Goal: Transaction & Acquisition: Book appointment/travel/reservation

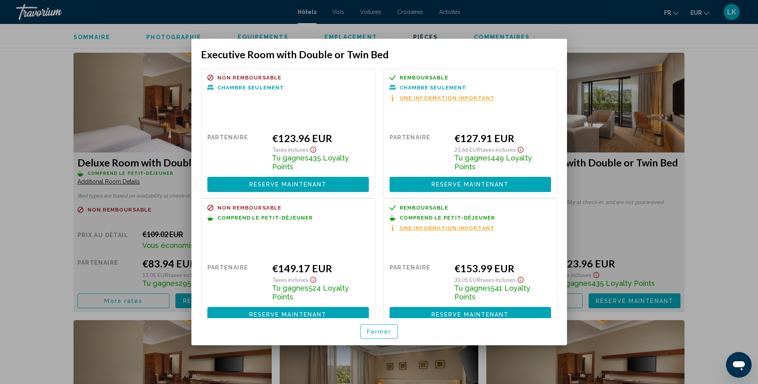
click at [732, 152] on div at bounding box center [379, 192] width 758 height 384
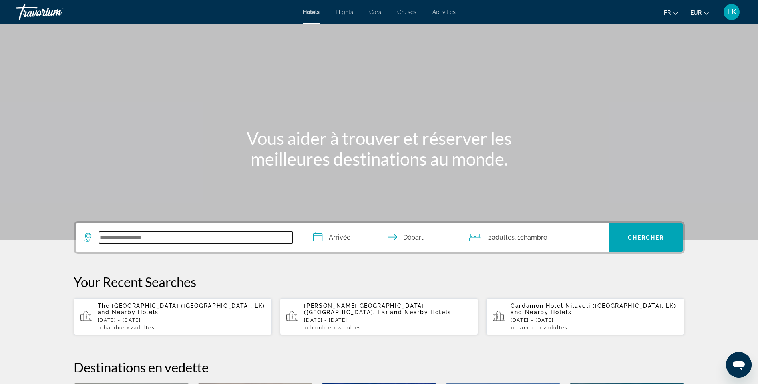
click at [136, 242] on input "Search widget" at bounding box center [196, 238] width 194 height 12
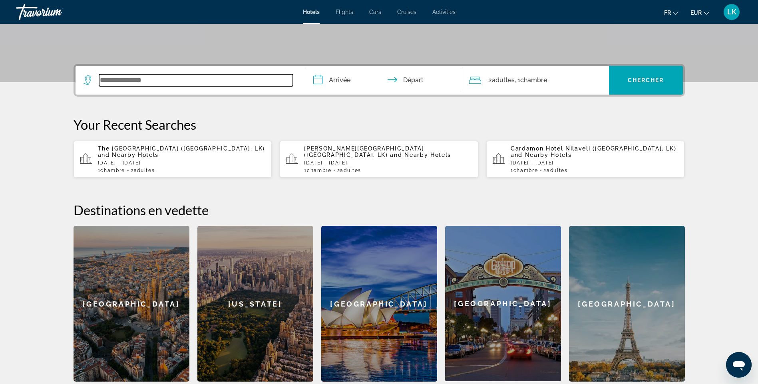
scroll to position [115, 0]
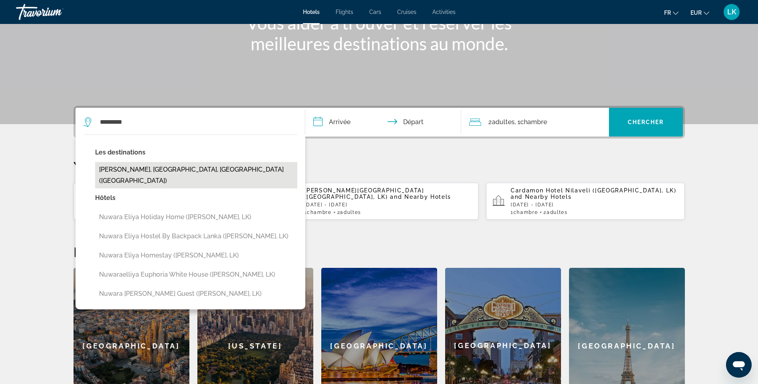
click at [171, 169] on button "[PERSON_NAME], [GEOGRAPHIC_DATA], [GEOGRAPHIC_DATA] ([GEOGRAPHIC_DATA])" at bounding box center [196, 175] width 202 height 26
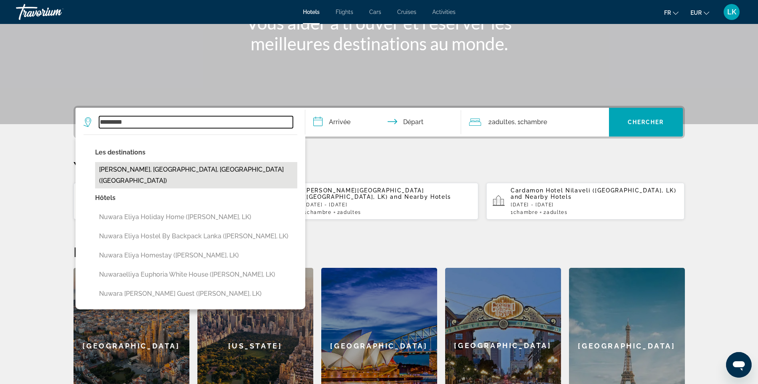
type input "**********"
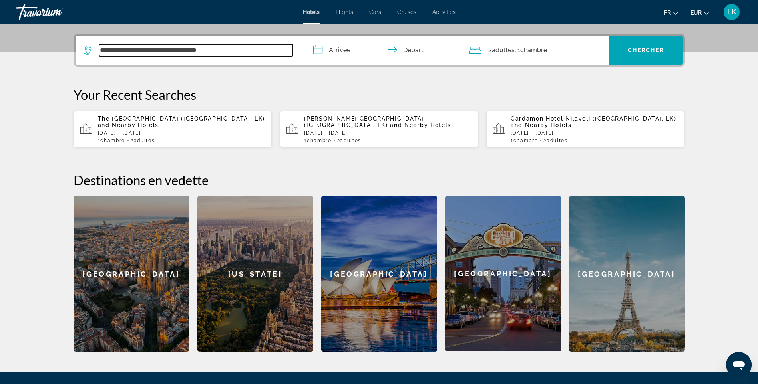
scroll to position [195, 0]
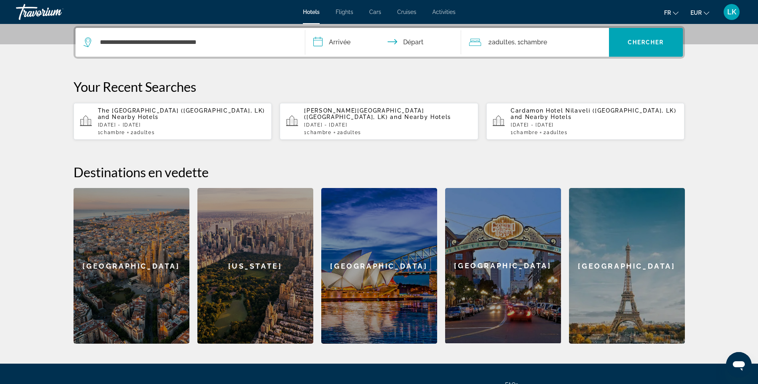
click at [341, 43] on input "**********" at bounding box center [384, 43] width 159 height 31
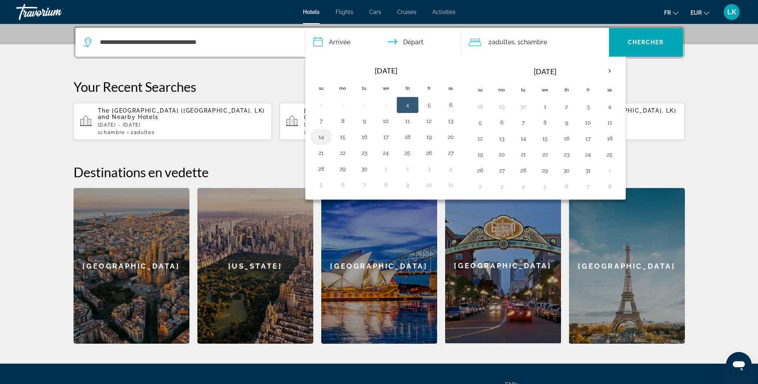
click at [320, 140] on button "14" at bounding box center [321, 136] width 13 height 11
click at [341, 139] on button "15" at bounding box center [342, 136] width 13 height 11
type input "**********"
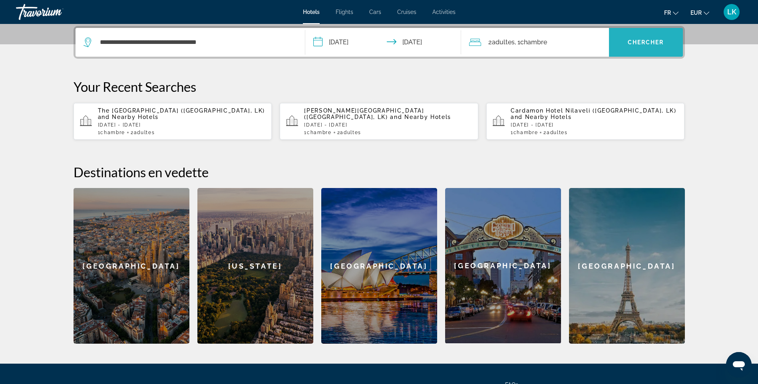
click at [625, 47] on span "Search widget" at bounding box center [646, 42] width 74 height 19
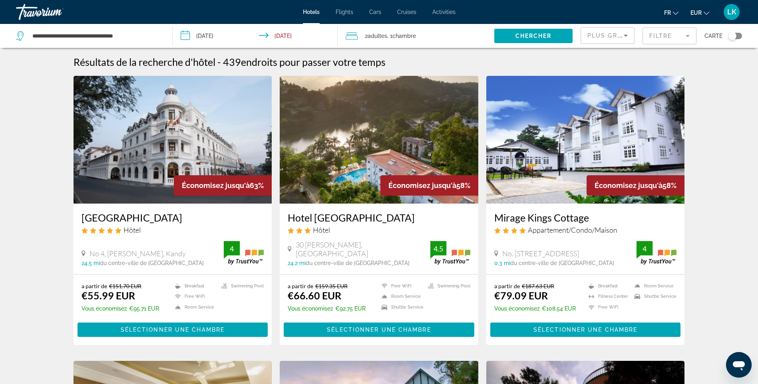
click at [346, 115] on img "Main content" at bounding box center [379, 140] width 199 height 128
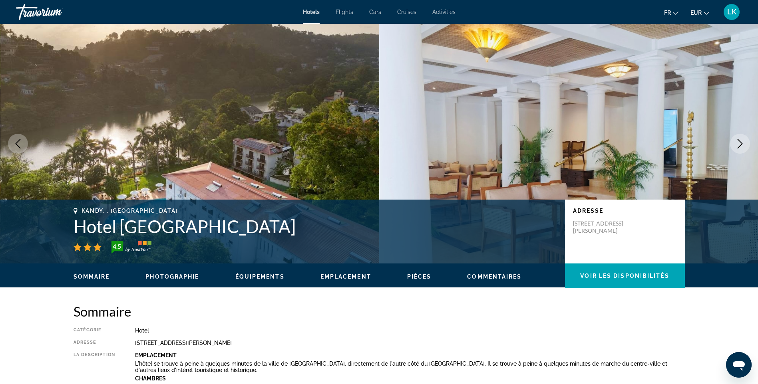
click at [740, 147] on icon "Next image" at bounding box center [740, 144] width 10 height 10
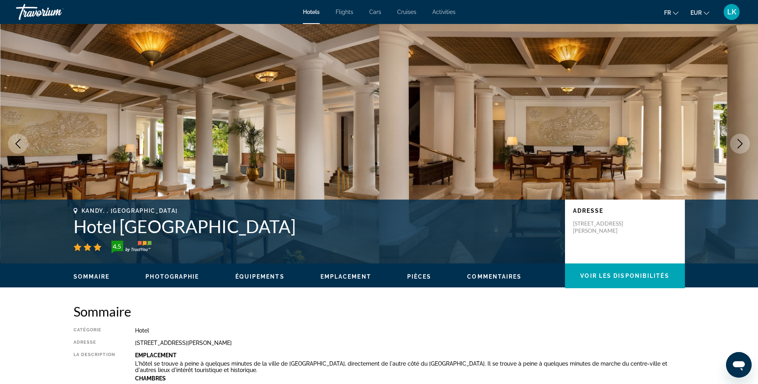
click at [740, 147] on icon "Next image" at bounding box center [740, 144] width 10 height 10
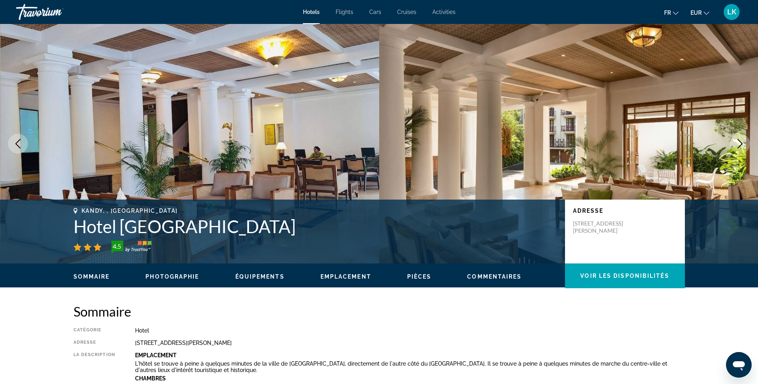
click at [740, 147] on icon "Next image" at bounding box center [740, 144] width 10 height 10
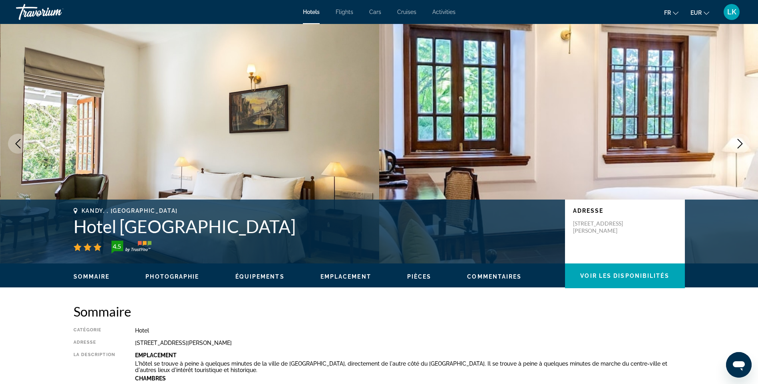
click at [740, 147] on icon "Next image" at bounding box center [740, 144] width 10 height 10
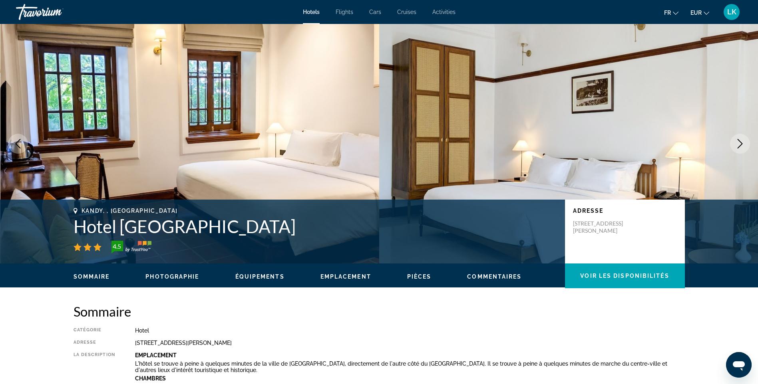
click at [740, 147] on icon "Next image" at bounding box center [740, 144] width 10 height 10
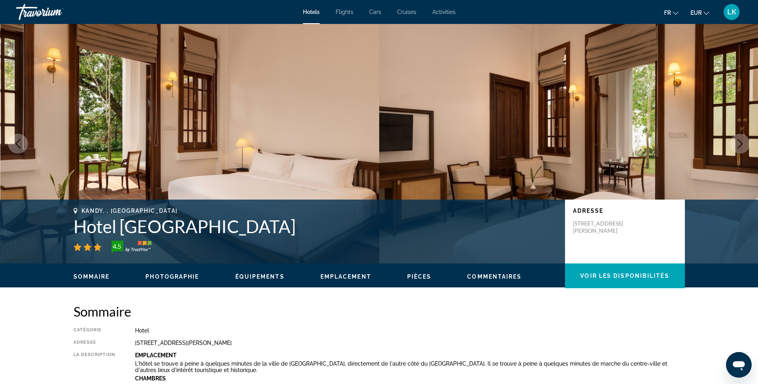
click at [740, 147] on icon "Next image" at bounding box center [740, 144] width 10 height 10
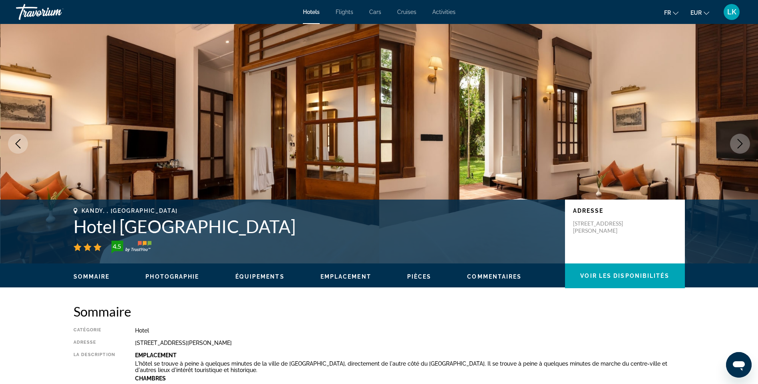
click at [740, 147] on icon "Next image" at bounding box center [740, 144] width 10 height 10
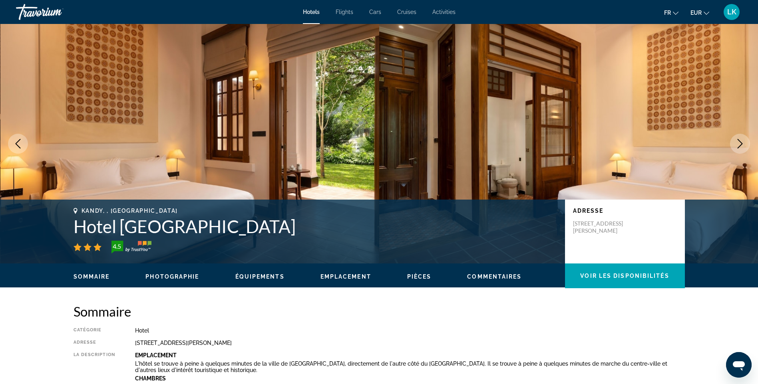
click at [740, 147] on icon "Next image" at bounding box center [740, 144] width 10 height 10
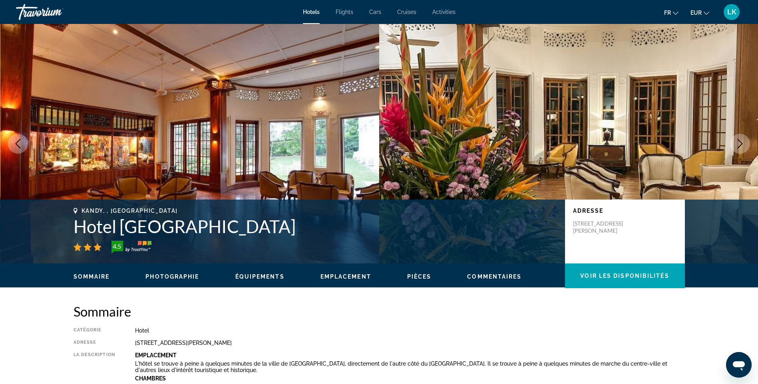
click at [740, 147] on icon "Next image" at bounding box center [740, 144] width 10 height 10
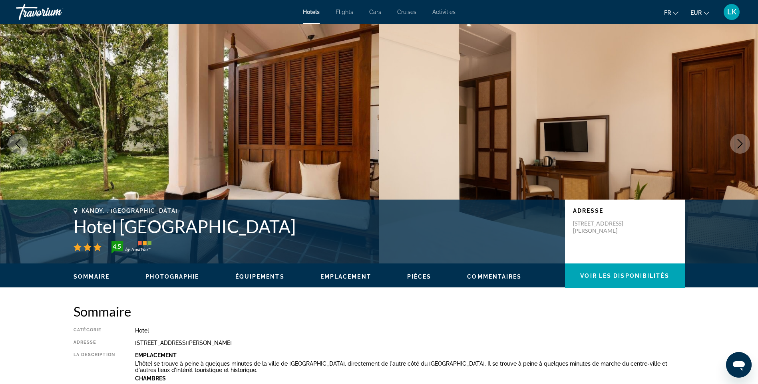
click at [740, 147] on icon "Next image" at bounding box center [740, 144] width 10 height 10
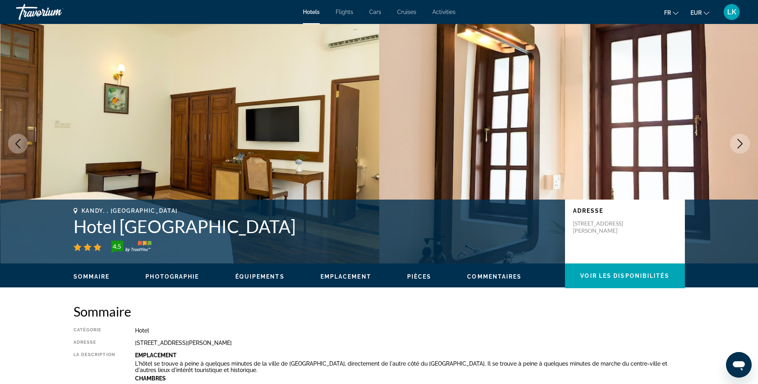
click at [740, 147] on icon "Next image" at bounding box center [740, 144] width 10 height 10
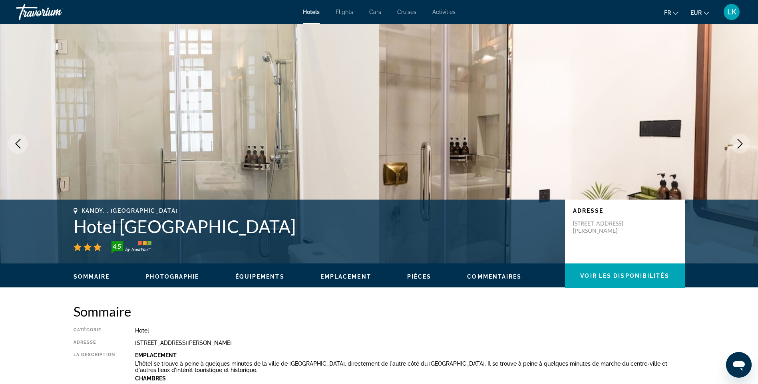
click at [740, 147] on icon "Next image" at bounding box center [740, 144] width 10 height 10
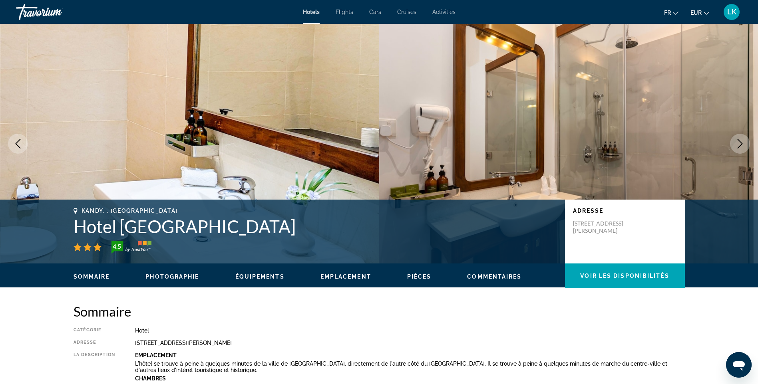
click at [740, 147] on icon "Next image" at bounding box center [740, 144] width 10 height 10
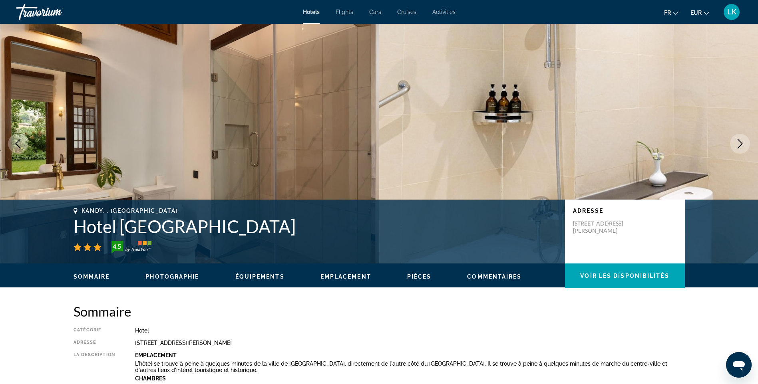
click at [740, 147] on icon "Next image" at bounding box center [740, 144] width 10 height 10
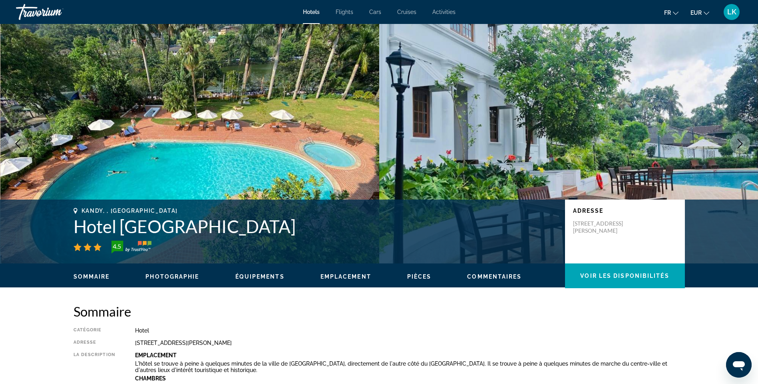
click at [739, 143] on icon "Next image" at bounding box center [740, 144] width 10 height 10
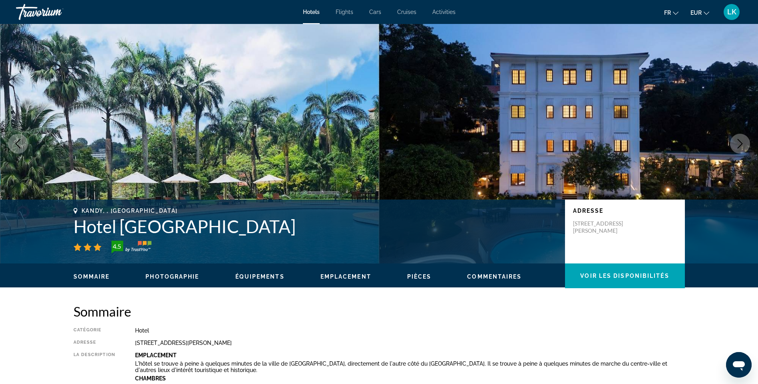
click at [739, 143] on icon "Next image" at bounding box center [740, 144] width 10 height 10
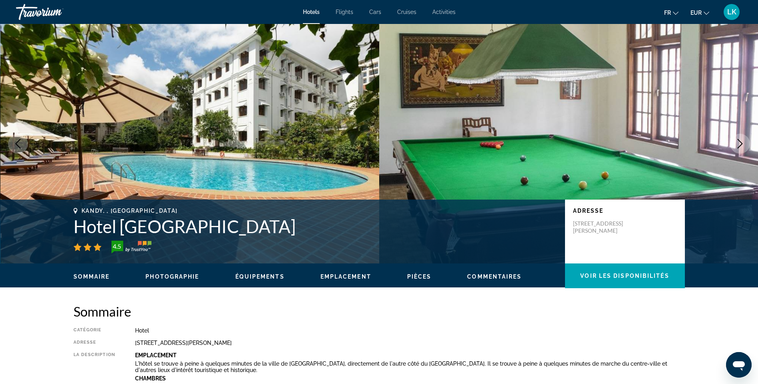
click at [739, 143] on icon "Next image" at bounding box center [740, 144] width 10 height 10
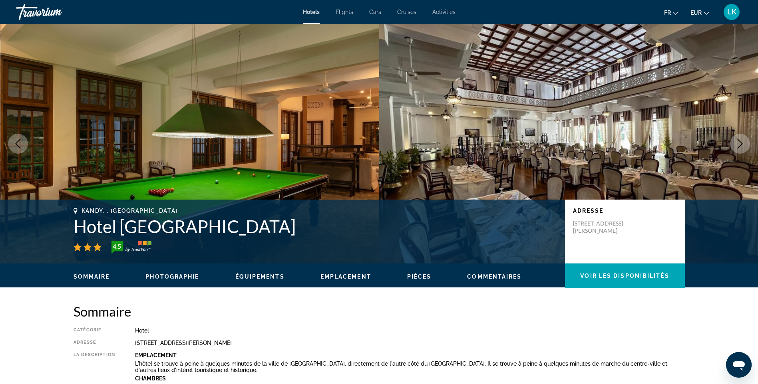
click at [739, 143] on icon "Next image" at bounding box center [740, 144] width 10 height 10
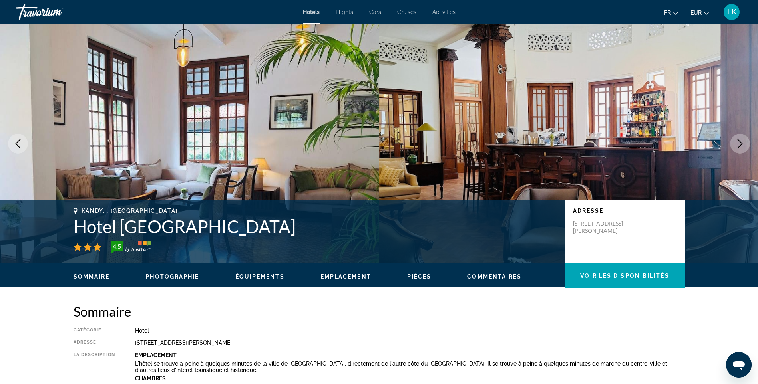
click at [739, 143] on icon "Next image" at bounding box center [740, 144] width 10 height 10
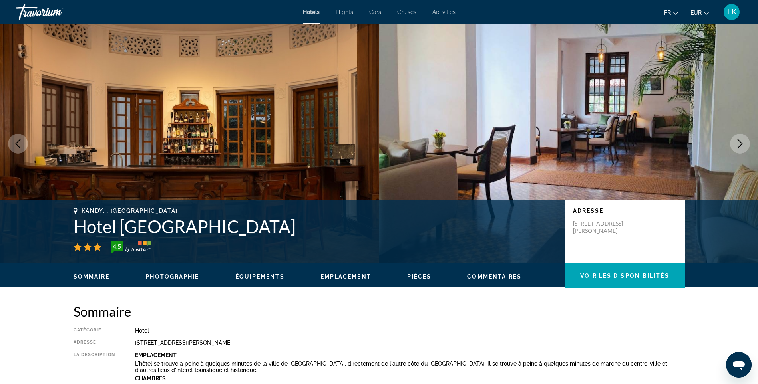
click at [735, 142] on icon "Next image" at bounding box center [740, 144] width 10 height 10
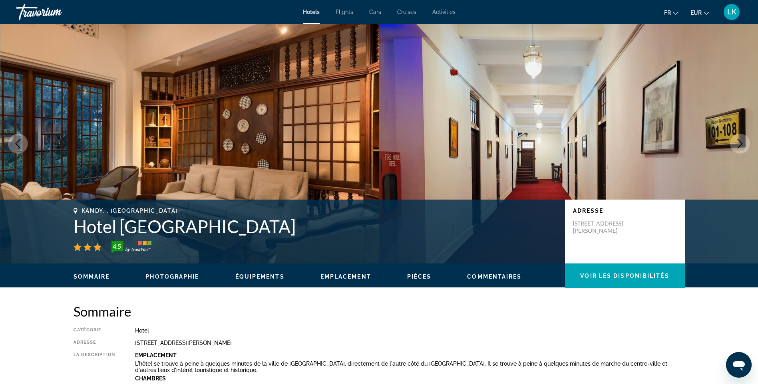
click at [735, 142] on icon "Next image" at bounding box center [740, 144] width 10 height 10
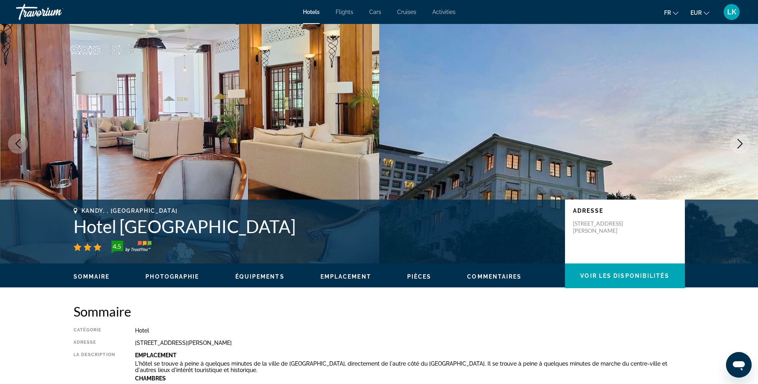
click at [735, 142] on icon "Next image" at bounding box center [740, 144] width 10 height 10
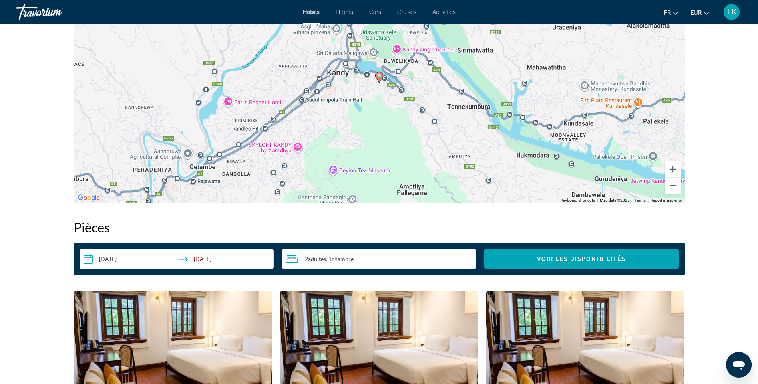
scroll to position [1038, 0]
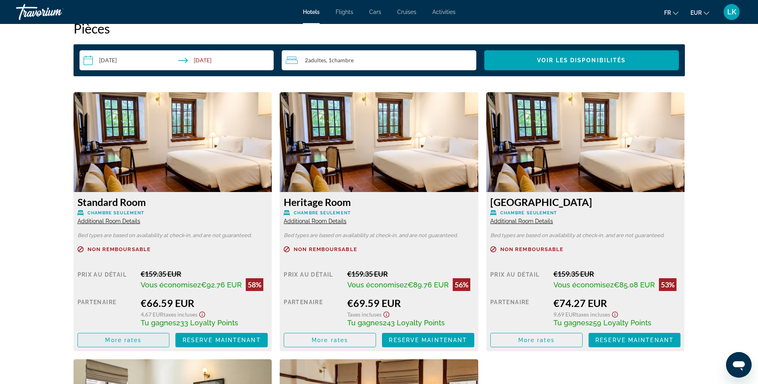
click at [128, 346] on span "Main content" at bounding box center [123, 340] width 91 height 19
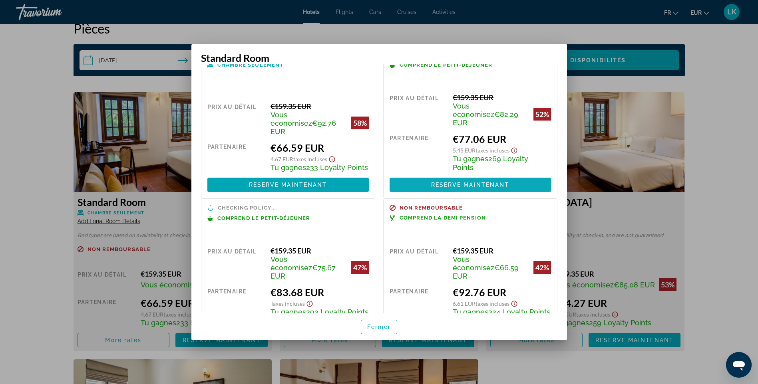
scroll to position [40, 0]
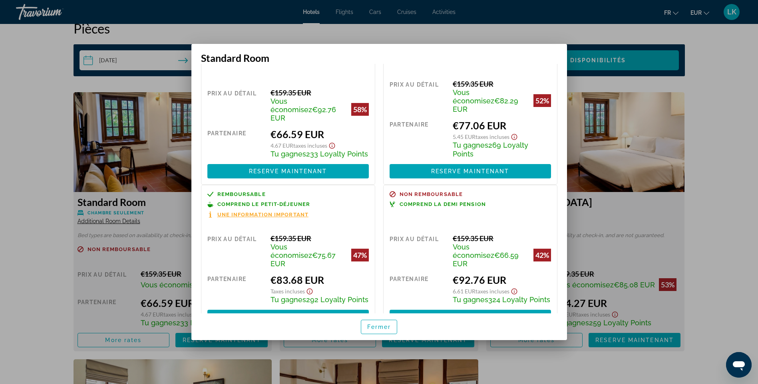
click at [726, 132] on div at bounding box center [379, 192] width 758 height 384
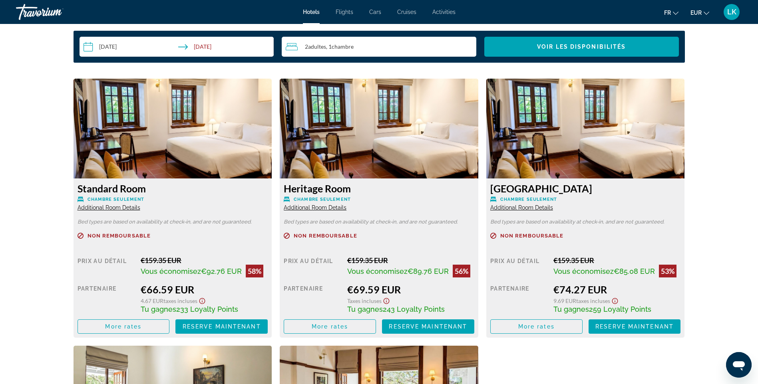
scroll to position [1038, 0]
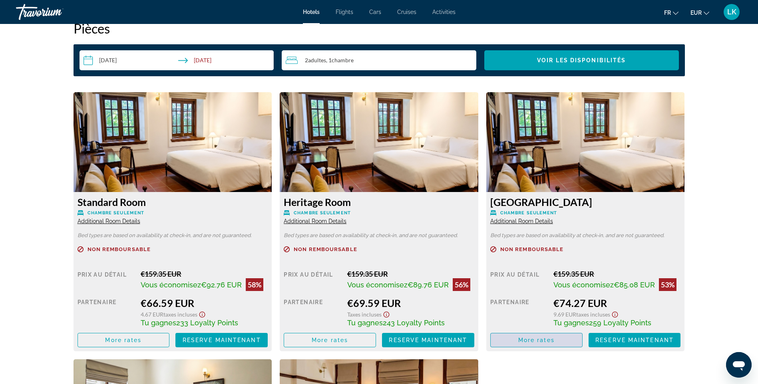
click at [557, 338] on span "Main content" at bounding box center [535, 340] width 91 height 19
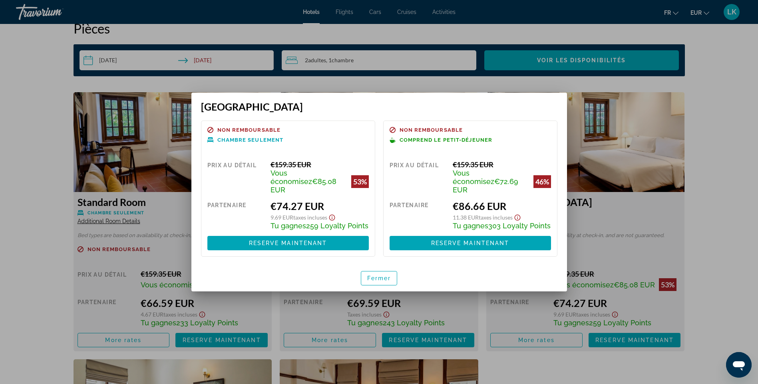
click at [724, 116] on div at bounding box center [379, 192] width 758 height 384
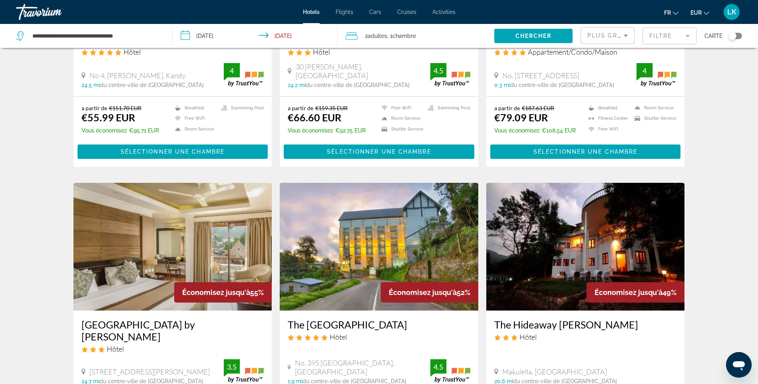
scroll to position [280, 0]
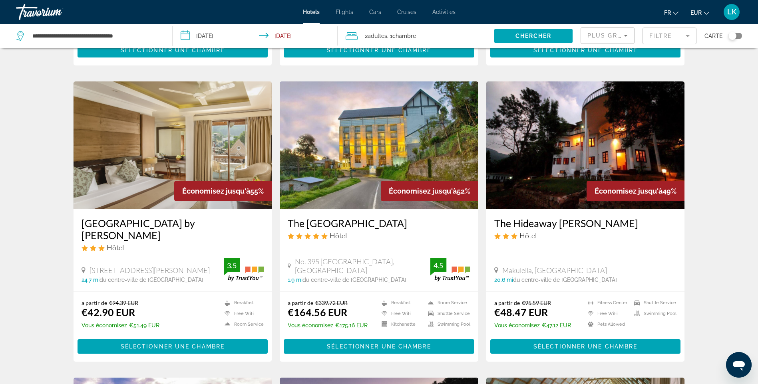
click at [371, 143] on img "Main content" at bounding box center [379, 145] width 199 height 128
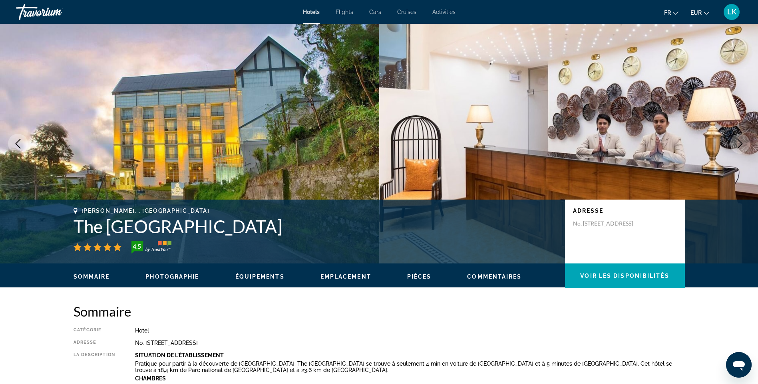
click at [740, 147] on icon "Next image" at bounding box center [740, 144] width 10 height 10
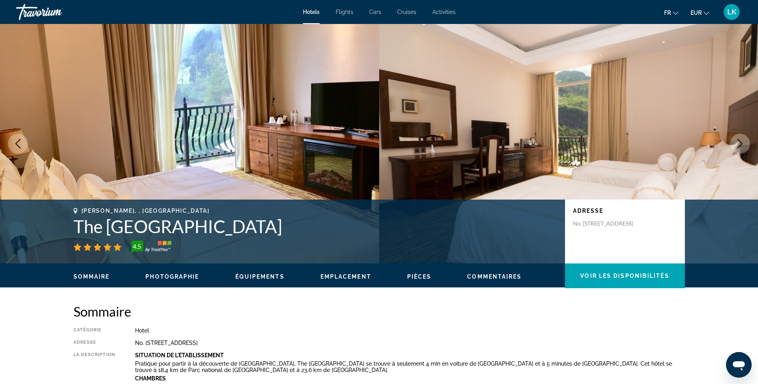
click at [740, 147] on icon "Next image" at bounding box center [740, 144] width 10 height 10
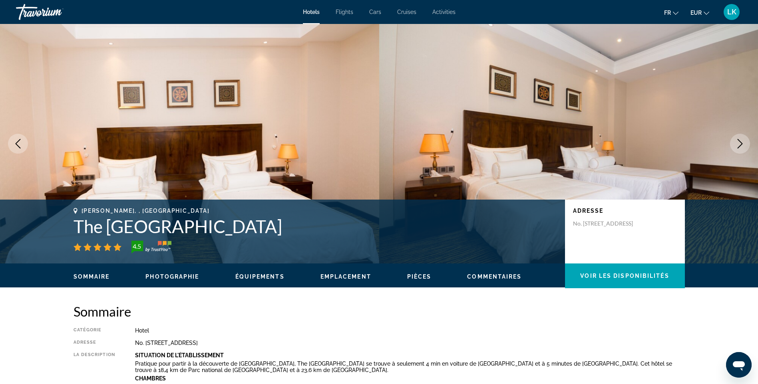
click at [740, 147] on icon "Next image" at bounding box center [740, 144] width 10 height 10
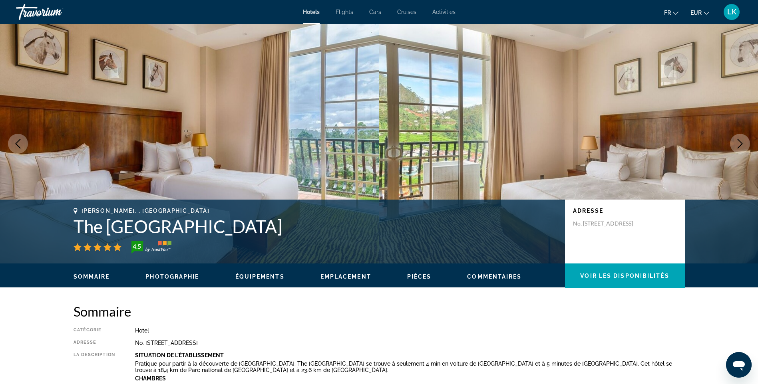
click at [740, 147] on icon "Next image" at bounding box center [740, 144] width 10 height 10
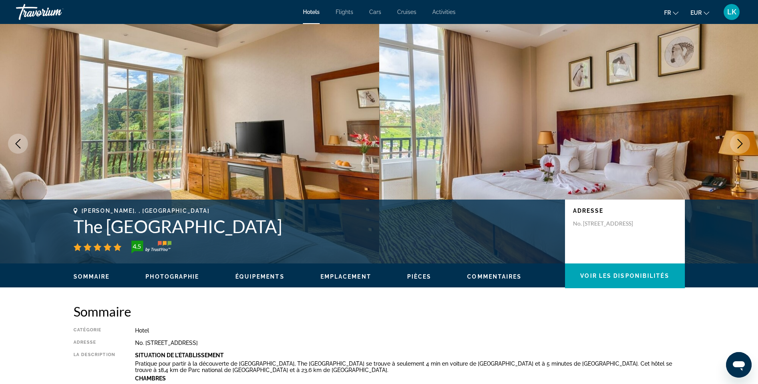
click at [740, 147] on icon "Next image" at bounding box center [740, 144] width 10 height 10
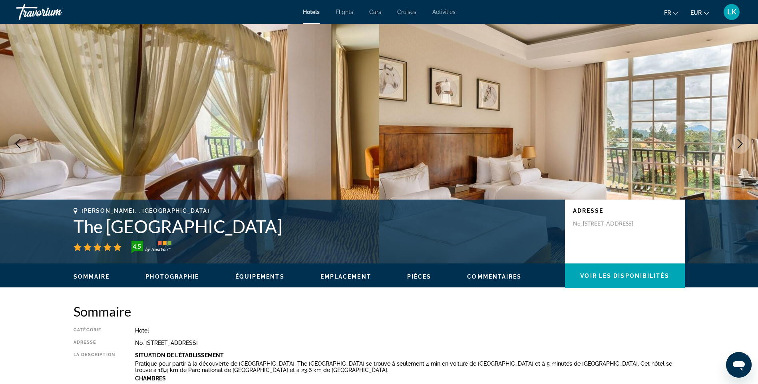
click at [740, 147] on icon "Next image" at bounding box center [740, 144] width 10 height 10
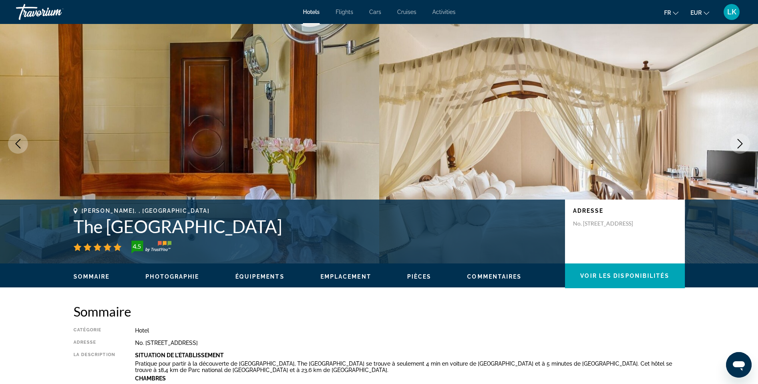
click at [740, 147] on icon "Next image" at bounding box center [740, 144] width 10 height 10
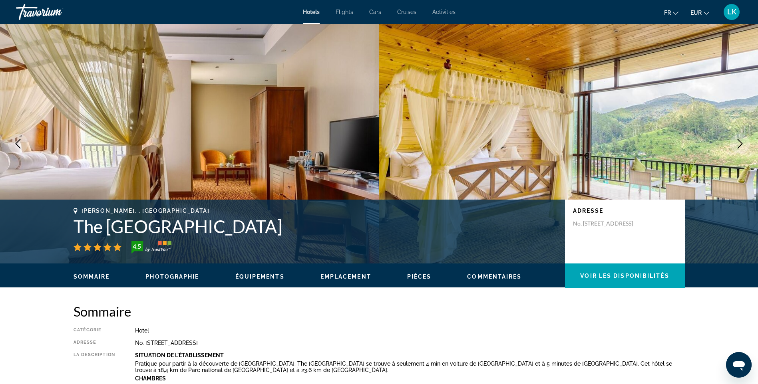
click at [740, 147] on icon "Next image" at bounding box center [740, 144] width 10 height 10
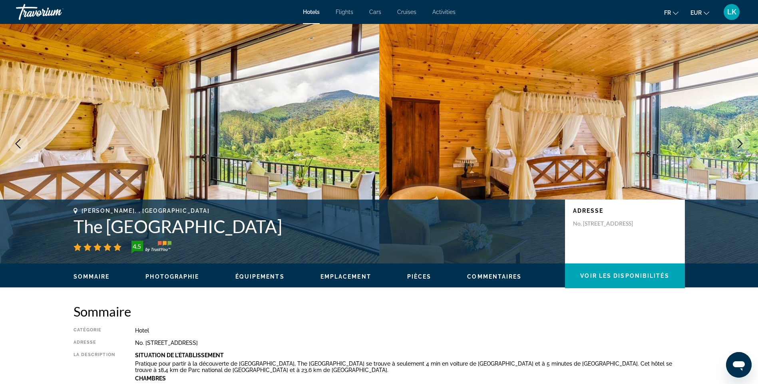
click at [740, 147] on icon "Next image" at bounding box center [740, 144] width 10 height 10
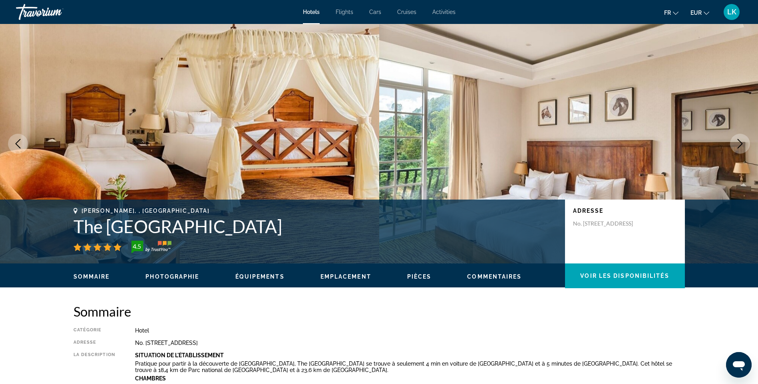
click at [740, 147] on icon "Next image" at bounding box center [740, 144] width 10 height 10
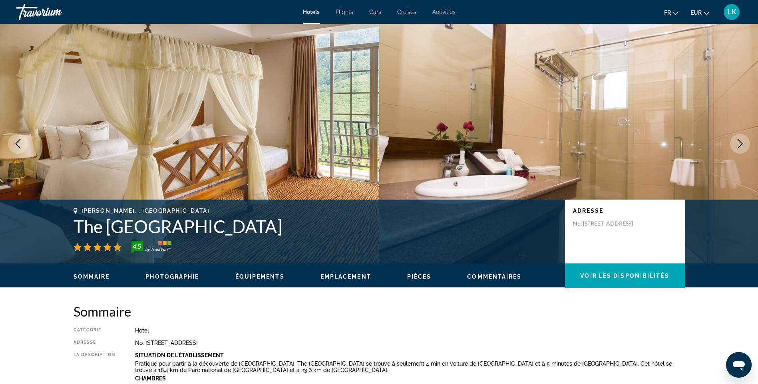
click at [740, 147] on icon "Next image" at bounding box center [740, 144] width 10 height 10
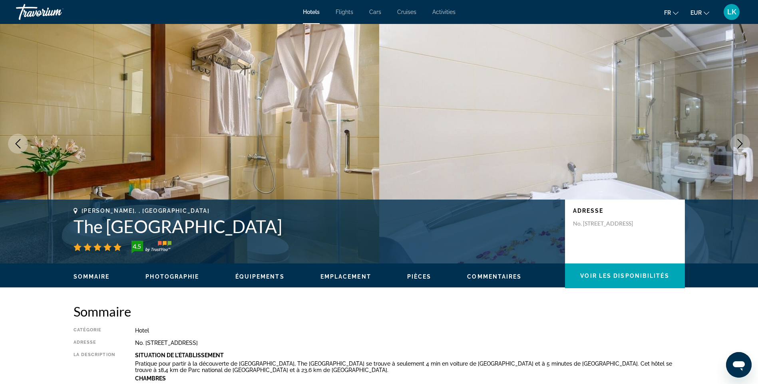
click at [740, 147] on icon "Next image" at bounding box center [740, 144] width 10 height 10
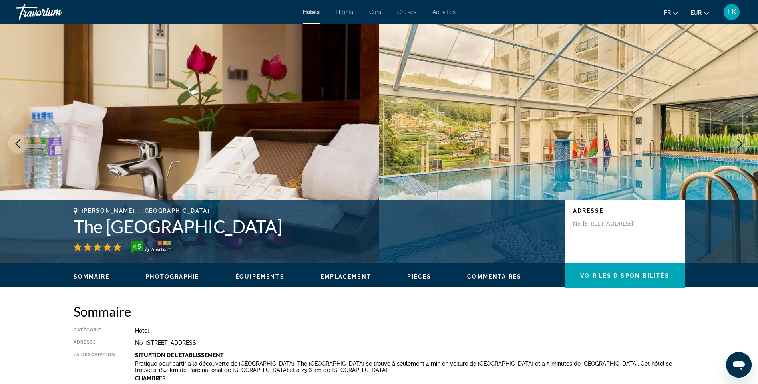
click at [740, 147] on icon "Next image" at bounding box center [740, 144] width 10 height 10
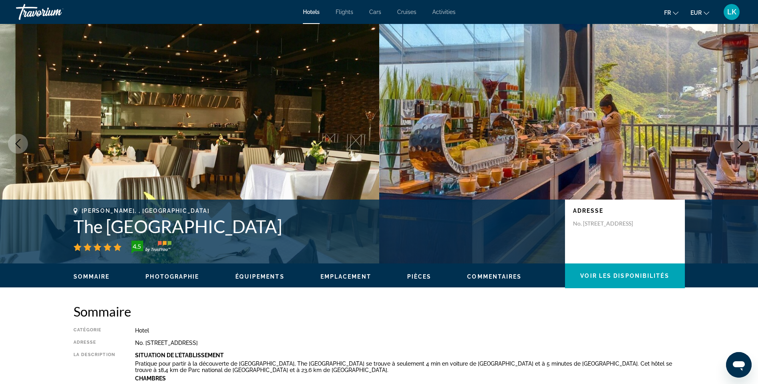
click at [740, 147] on icon "Next image" at bounding box center [740, 144] width 10 height 10
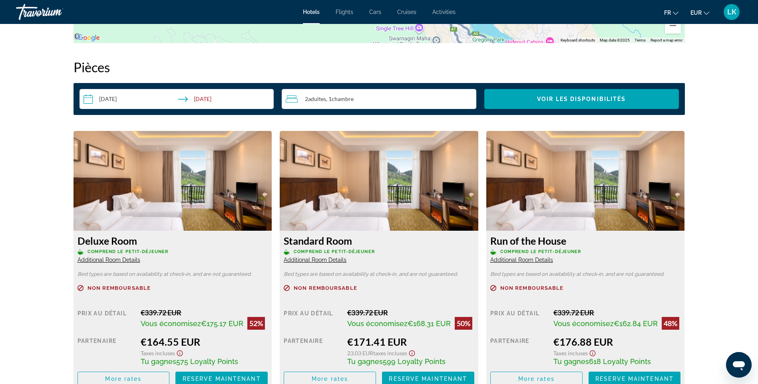
scroll to position [999, 0]
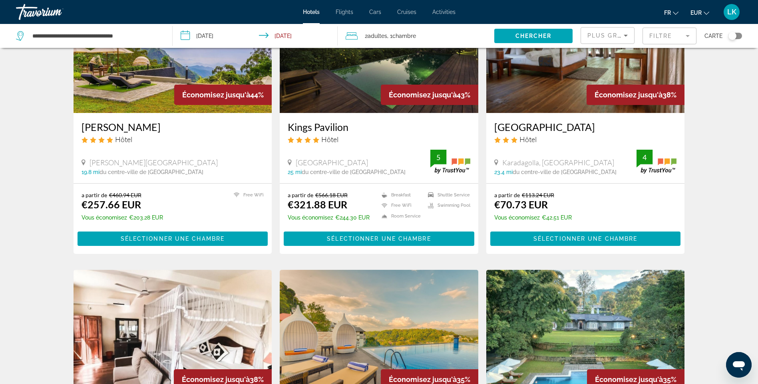
scroll to position [559, 0]
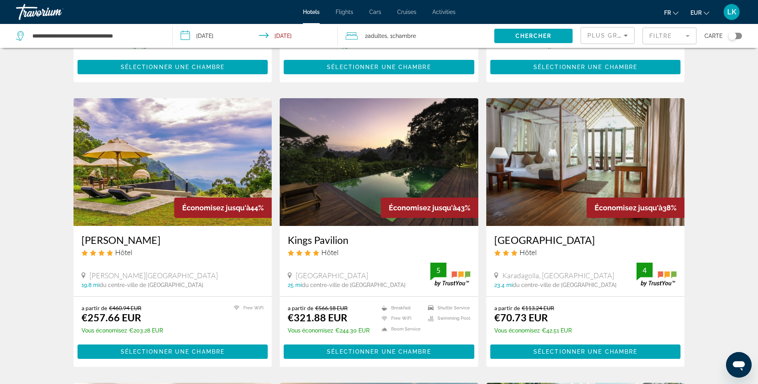
click at [593, 156] on img "Main content" at bounding box center [585, 162] width 199 height 128
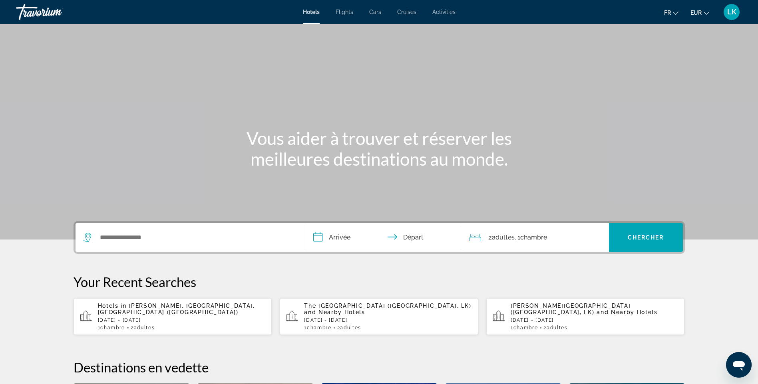
click at [157, 313] on div "Hotels in [GEOGRAPHIC_DATA], [GEOGRAPHIC_DATA], [GEOGRAPHIC_DATA] ([GEOGRAPHIC_…" at bounding box center [182, 317] width 168 height 28
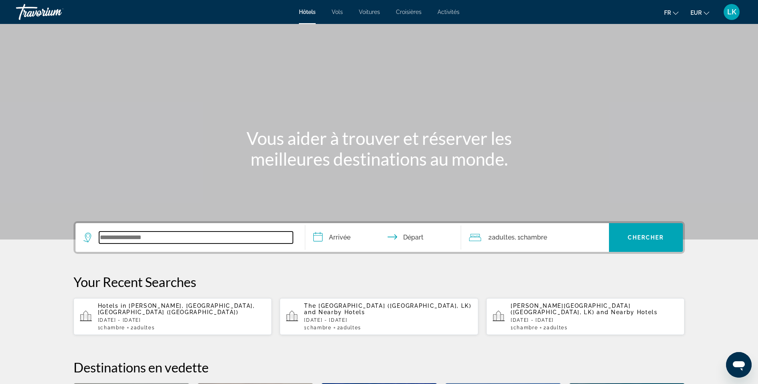
click at [128, 236] on input "Search widget" at bounding box center [196, 238] width 194 height 12
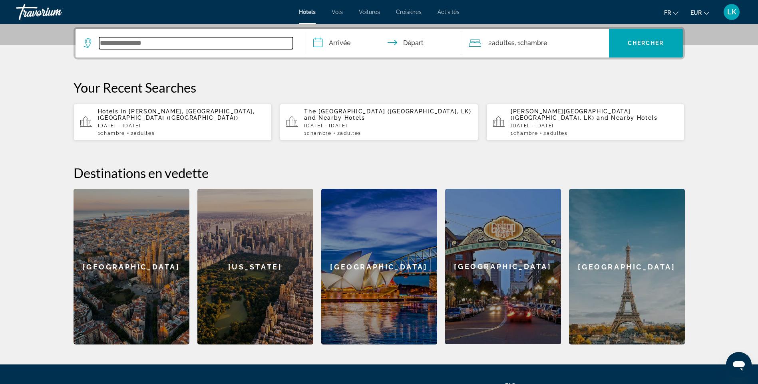
scroll to position [195, 0]
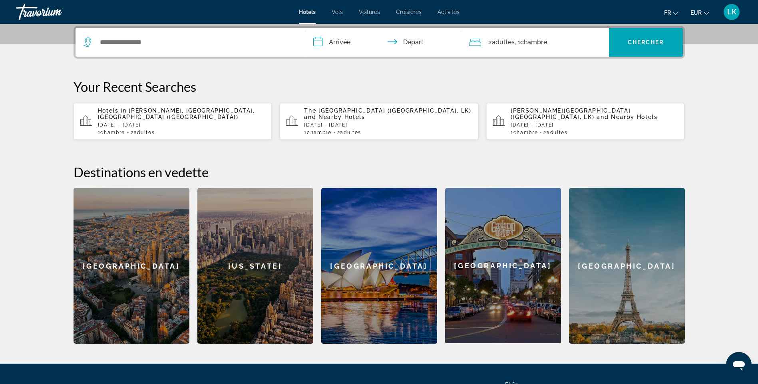
click at [130, 125] on div "Hotels in [GEOGRAPHIC_DATA], [GEOGRAPHIC_DATA], [GEOGRAPHIC_DATA] ([GEOGRAPHIC_…" at bounding box center [182, 121] width 168 height 28
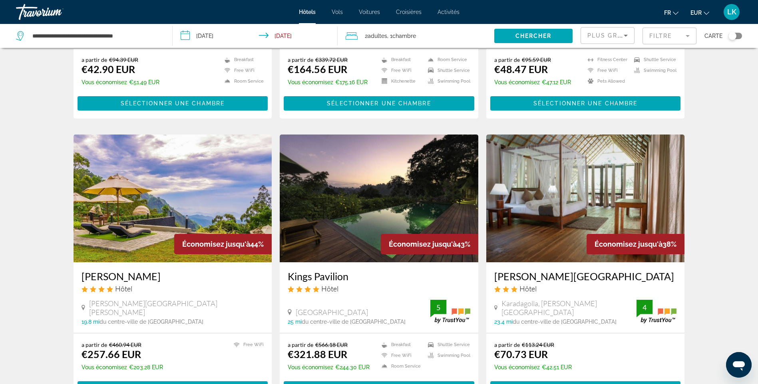
scroll to position [520, 0]
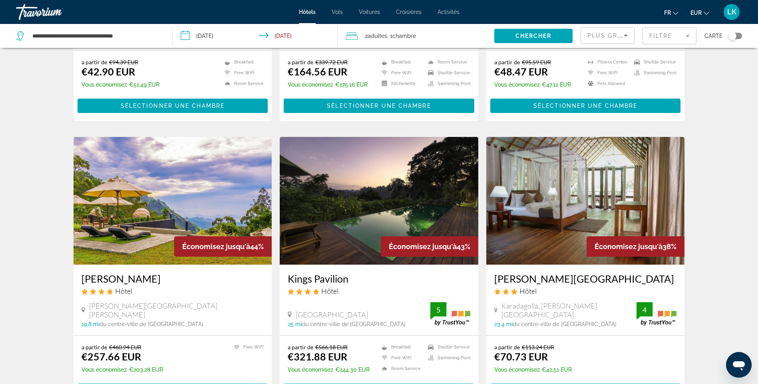
click at [181, 183] on img "Main content" at bounding box center [172, 201] width 199 height 128
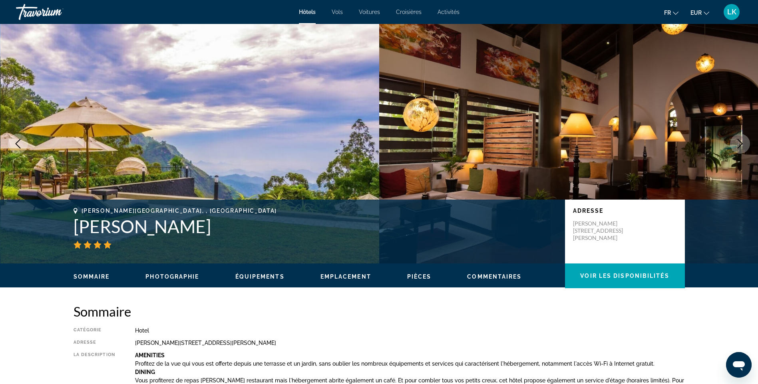
click at [739, 144] on icon "Next image" at bounding box center [740, 144] width 10 height 10
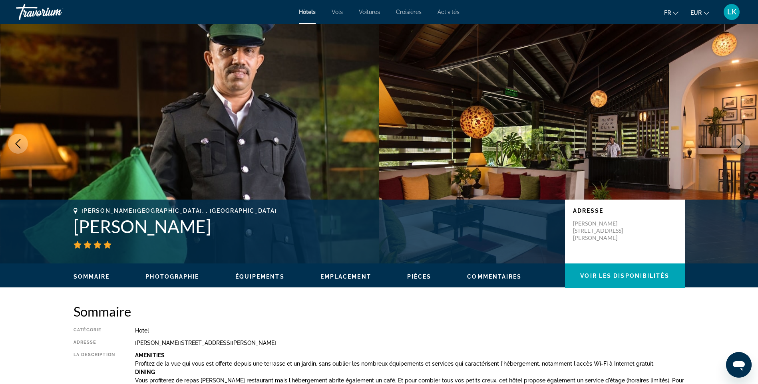
click at [739, 144] on icon "Next image" at bounding box center [740, 144] width 10 height 10
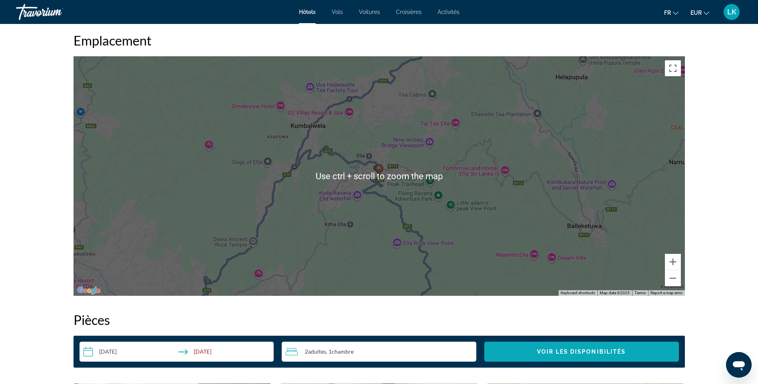
scroll to position [799, 0]
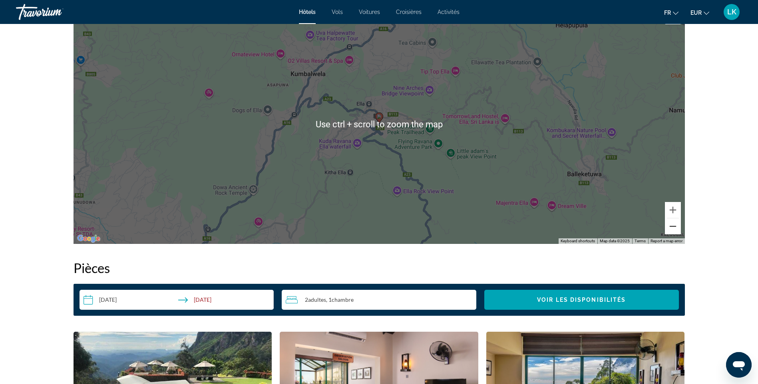
click at [670, 233] on button "Zoom out" at bounding box center [673, 226] width 16 height 16
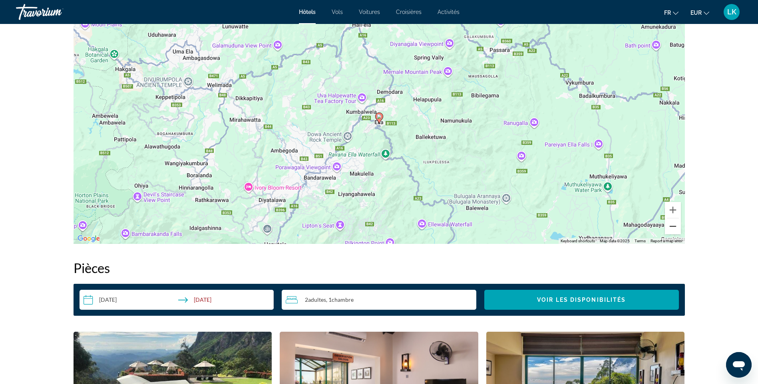
click at [670, 233] on button "Zoom out" at bounding box center [673, 226] width 16 height 16
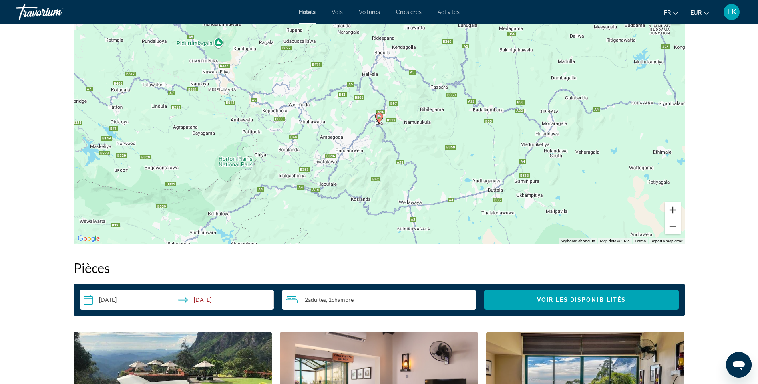
click at [679, 210] on button "Zoom in" at bounding box center [673, 210] width 16 height 16
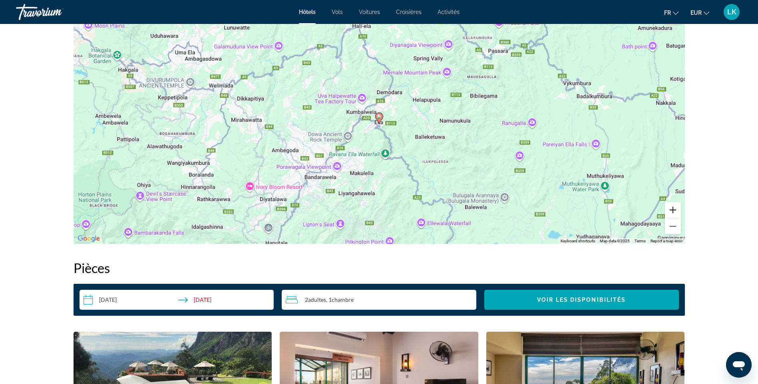
click at [679, 210] on button "Zoom in" at bounding box center [673, 210] width 16 height 16
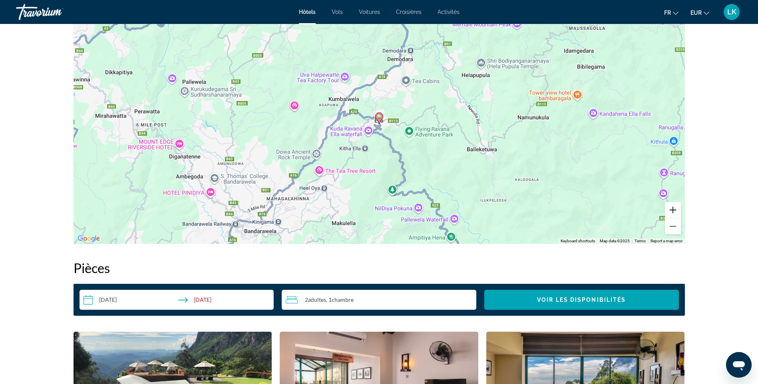
click at [679, 210] on button "Zoom in" at bounding box center [673, 210] width 16 height 16
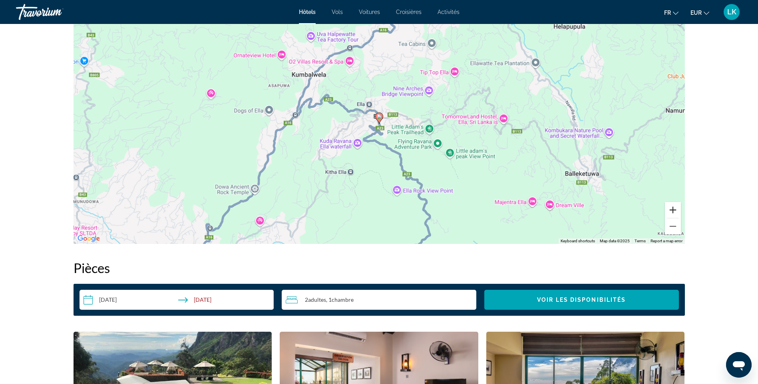
click at [679, 210] on button "Zoom in" at bounding box center [673, 210] width 16 height 16
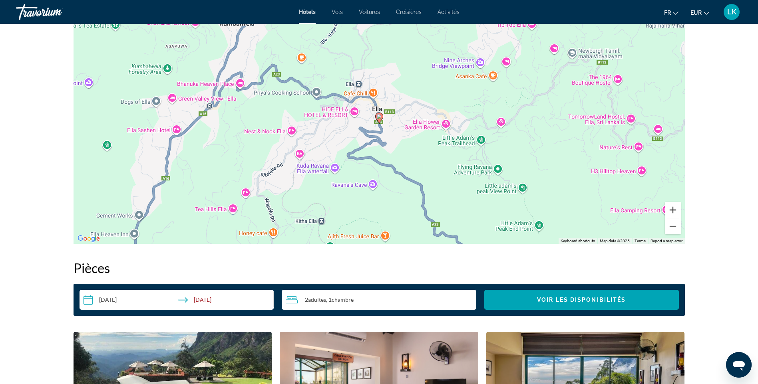
click at [679, 210] on button "Zoom in" at bounding box center [673, 210] width 16 height 16
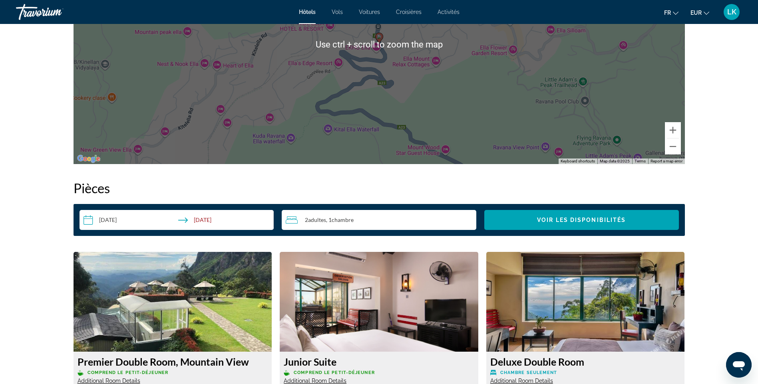
click at [712, 210] on div "prev next Ella Town, , Sri Lanka Ekho Ella Adresse Ella Wellawaya Road, Ella To…" at bounding box center [379, 10] width 758 height 1730
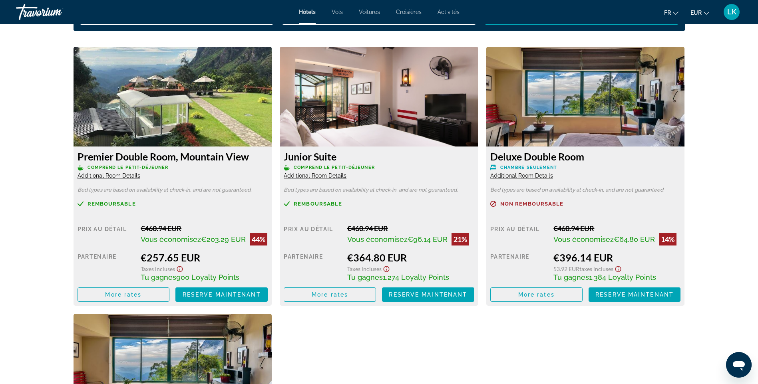
scroll to position [959, 0]
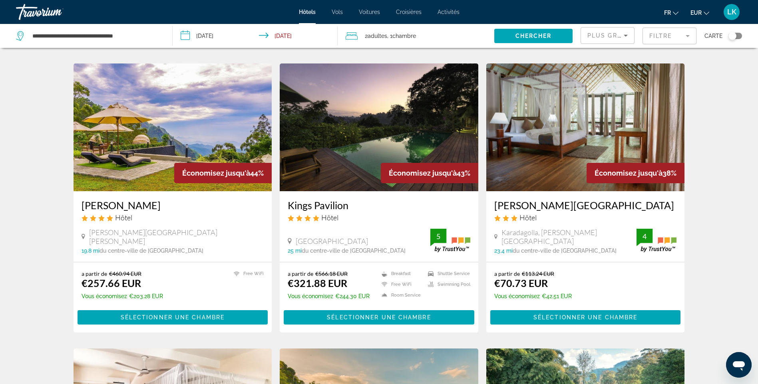
scroll to position [599, 0]
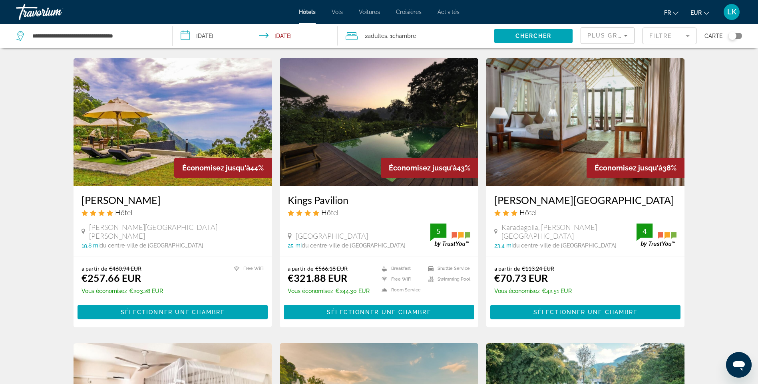
click at [542, 122] on img "Main content" at bounding box center [585, 122] width 199 height 128
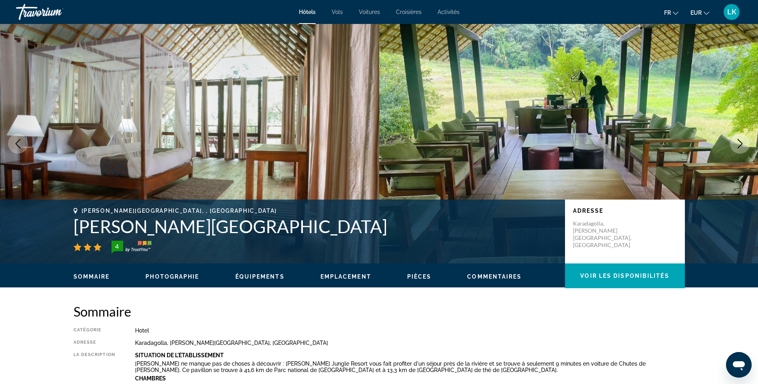
click at [735, 142] on icon "Next image" at bounding box center [740, 144] width 10 height 10
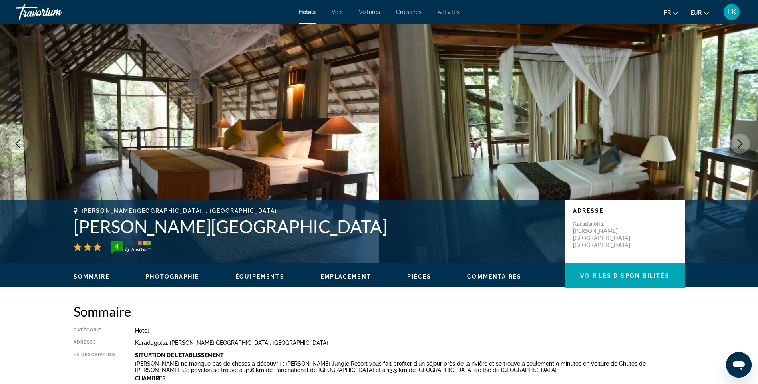
click at [735, 142] on icon "Next image" at bounding box center [740, 144] width 10 height 10
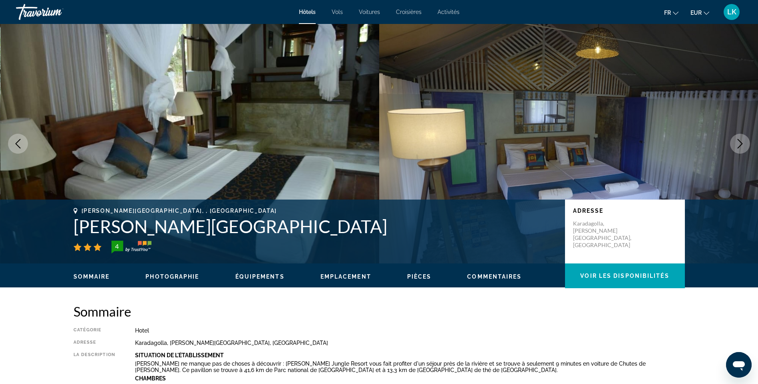
click at [735, 142] on icon "Next image" at bounding box center [740, 144] width 10 height 10
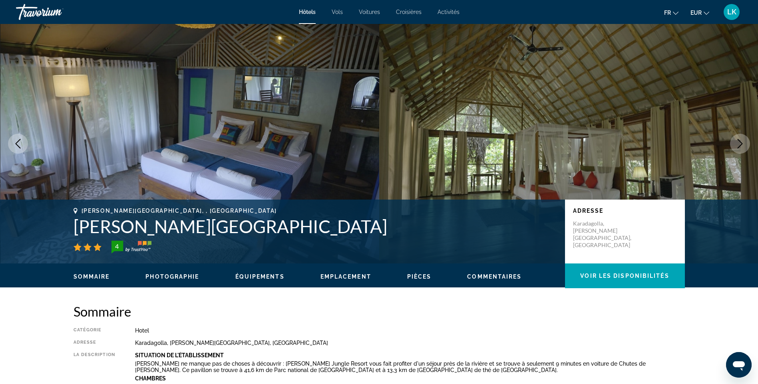
click at [735, 142] on icon "Next image" at bounding box center [740, 144] width 10 height 10
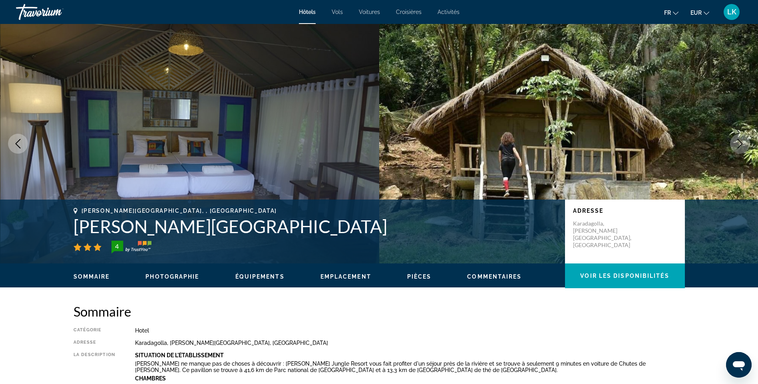
click at [735, 142] on icon "Next image" at bounding box center [740, 144] width 10 height 10
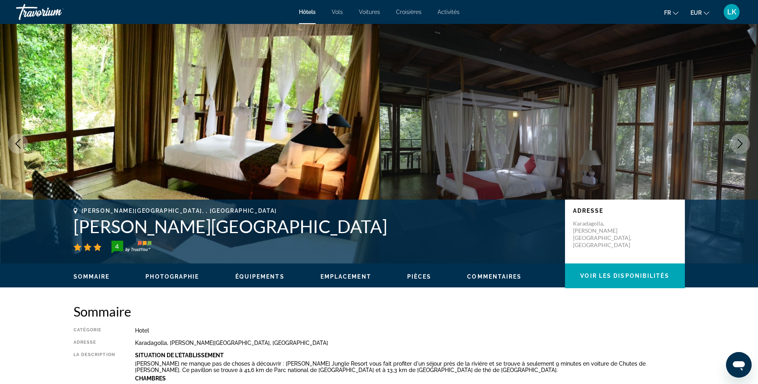
click at [735, 142] on icon "Next image" at bounding box center [740, 144] width 10 height 10
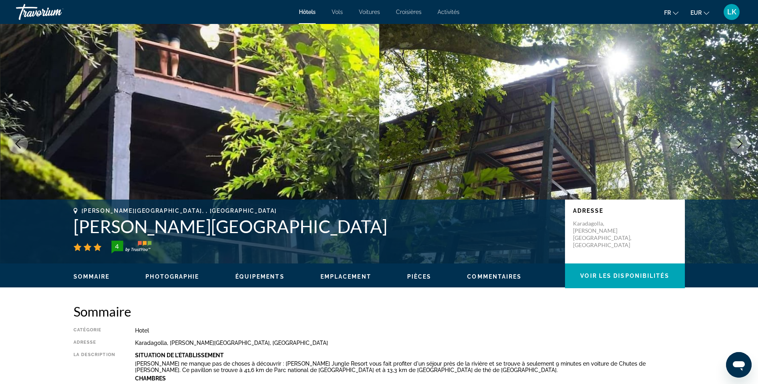
click at [735, 142] on icon "Next image" at bounding box center [740, 144] width 10 height 10
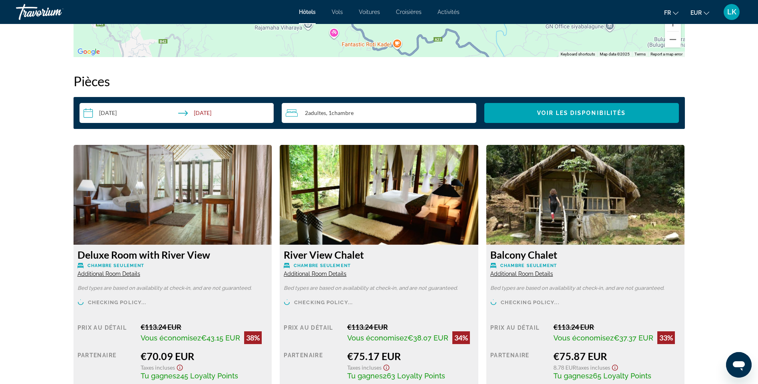
scroll to position [999, 0]
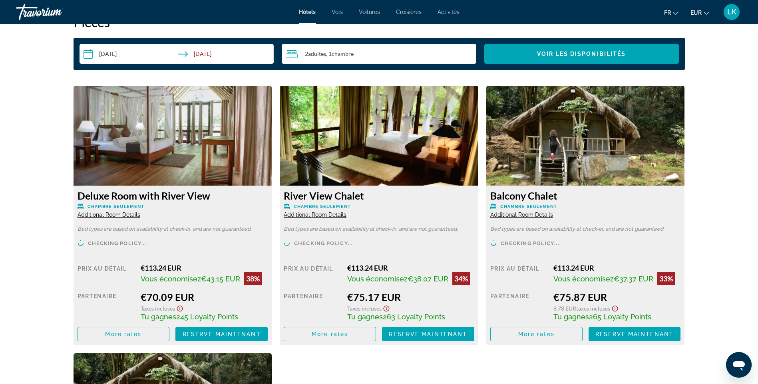
click at [131, 60] on input "**********" at bounding box center [178, 55] width 198 height 22
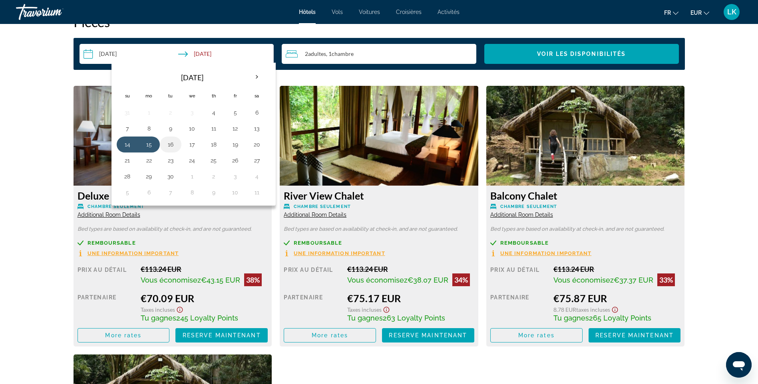
click at [169, 146] on button "16" at bounding box center [170, 144] width 13 height 11
click at [187, 145] on button "17" at bounding box center [192, 144] width 13 height 11
type input "**********"
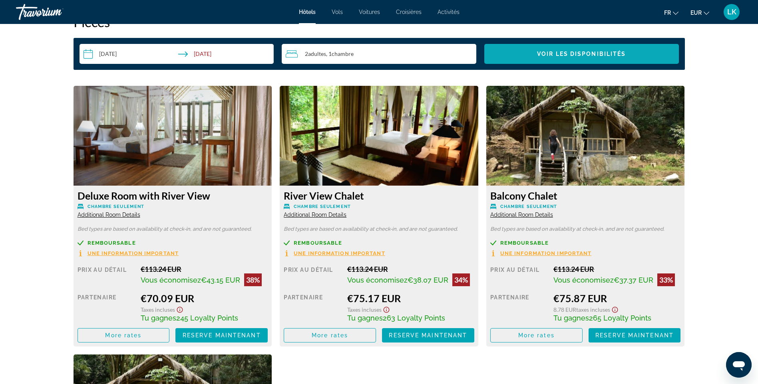
click at [546, 49] on span "Search widget" at bounding box center [581, 53] width 195 height 19
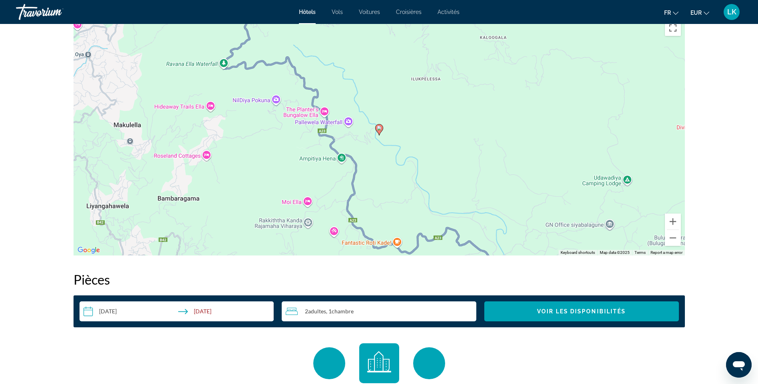
scroll to position [965, 0]
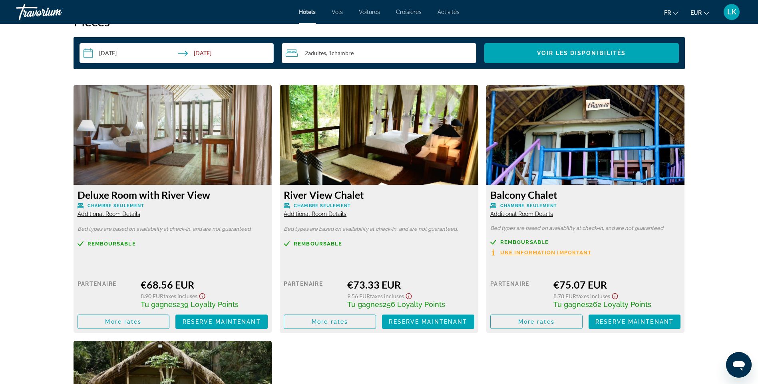
scroll to position [960, 0]
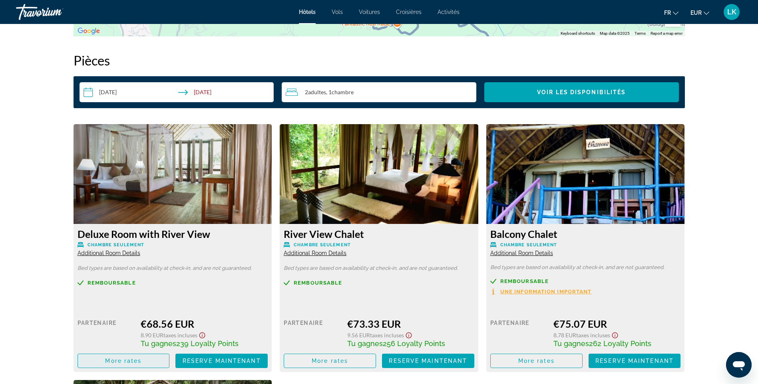
click at [146, 364] on span "Main content" at bounding box center [123, 360] width 91 height 19
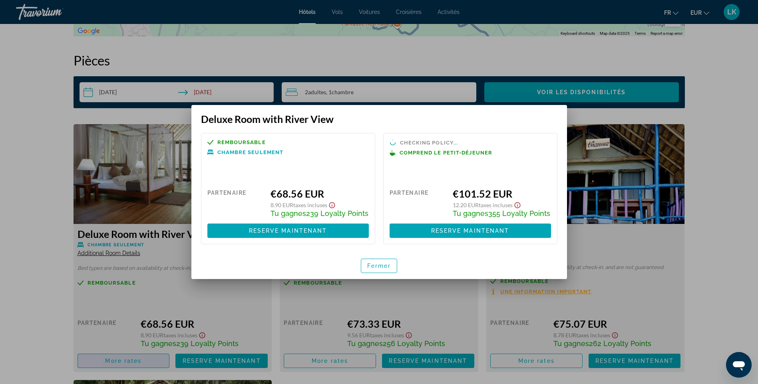
scroll to position [0, 0]
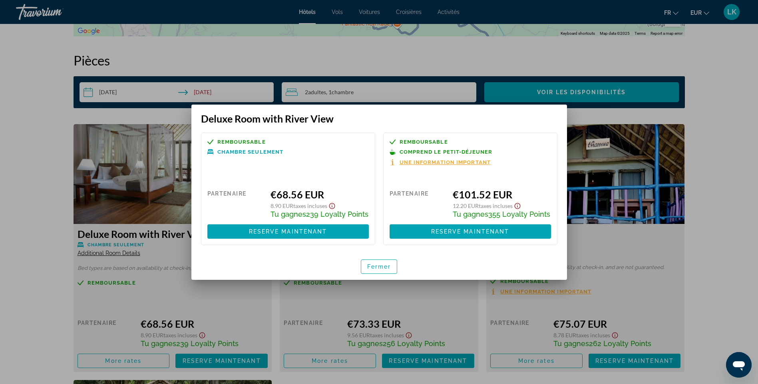
click at [5, 212] on div at bounding box center [379, 192] width 758 height 384
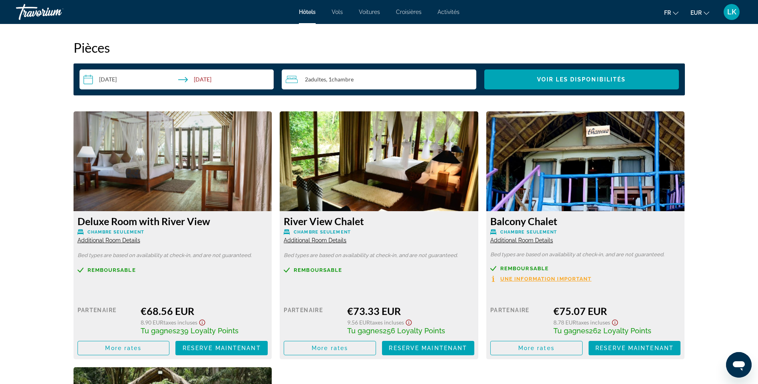
scroll to position [960, 0]
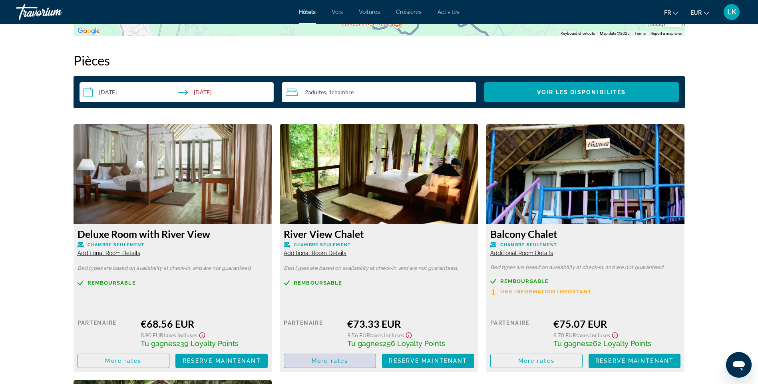
click at [321, 361] on span "More rates" at bounding box center [330, 361] width 36 height 6
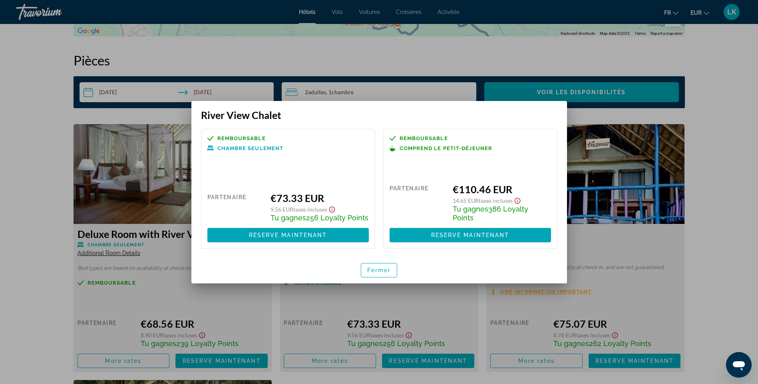
click at [698, 171] on div at bounding box center [379, 192] width 758 height 384
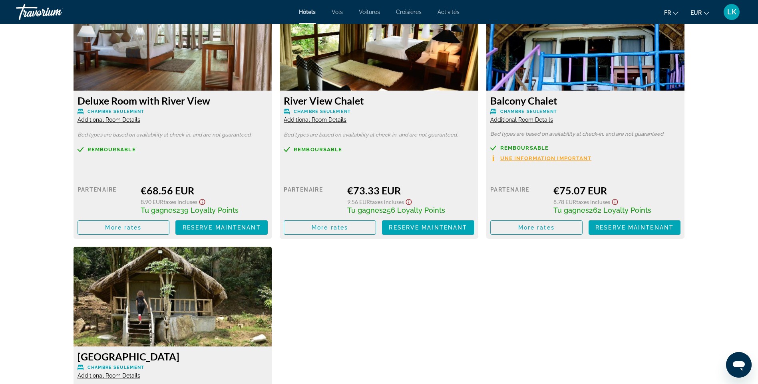
scroll to position [1080, 0]
